Goal: Find specific page/section

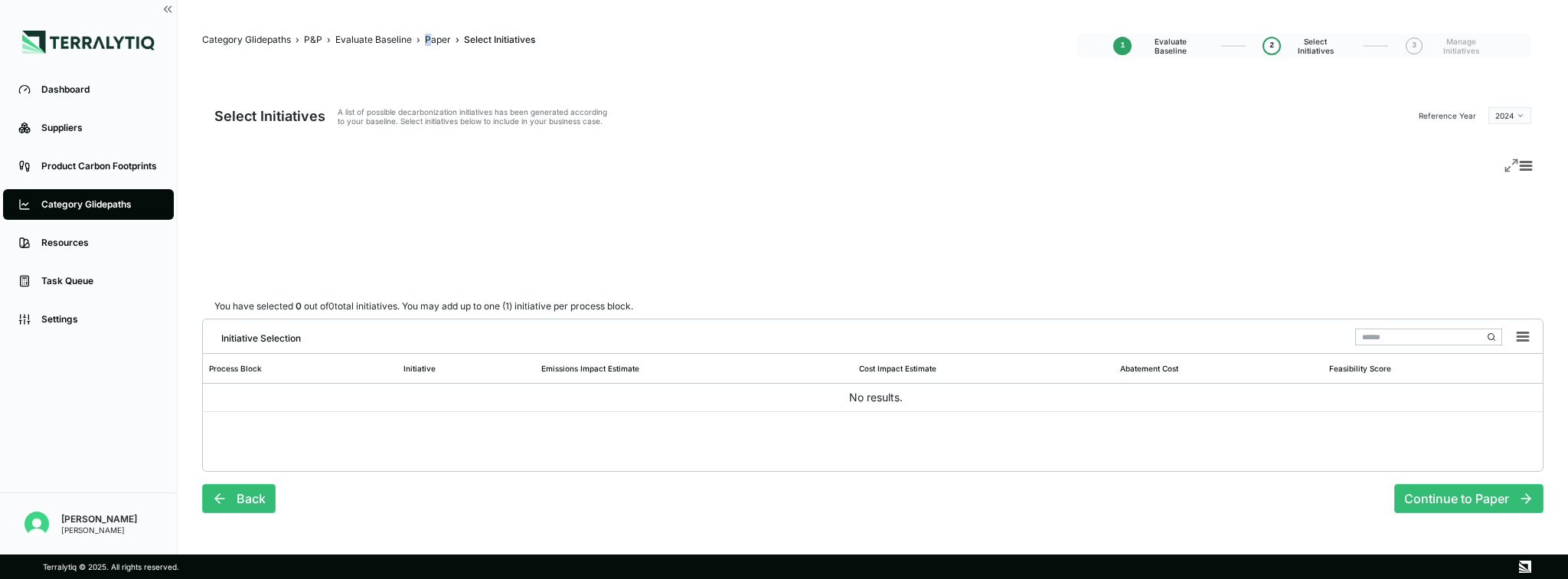
click at [425, 45] on span "Paper" at bounding box center [438, 39] width 26 height 12
click at [372, 38] on div "Evaluate Baseline" at bounding box center [374, 39] width 77 height 12
